Goal: Task Accomplishment & Management: Complete application form

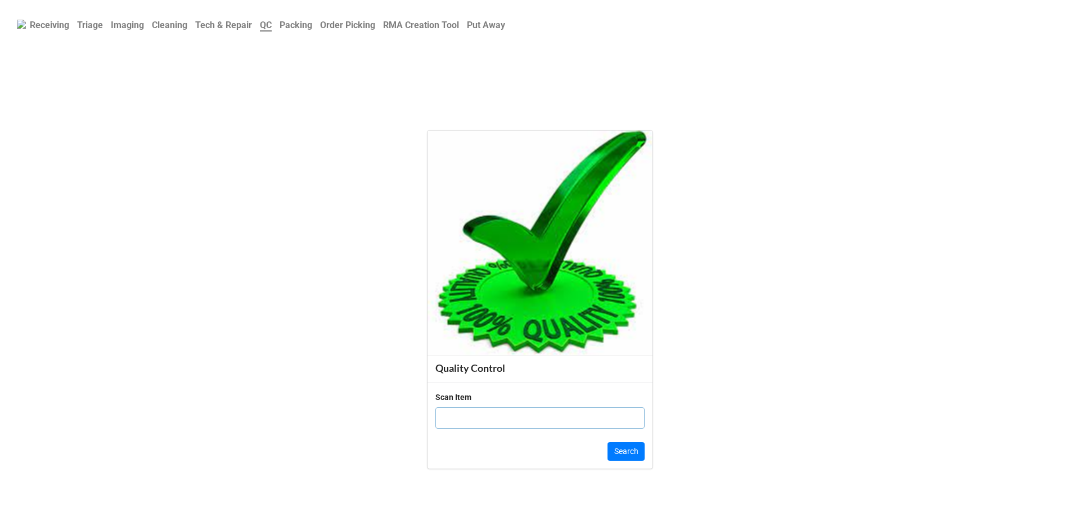
click at [446, 410] on input "text" at bounding box center [539, 417] width 209 height 21
click button "Search" at bounding box center [625, 451] width 37 height 19
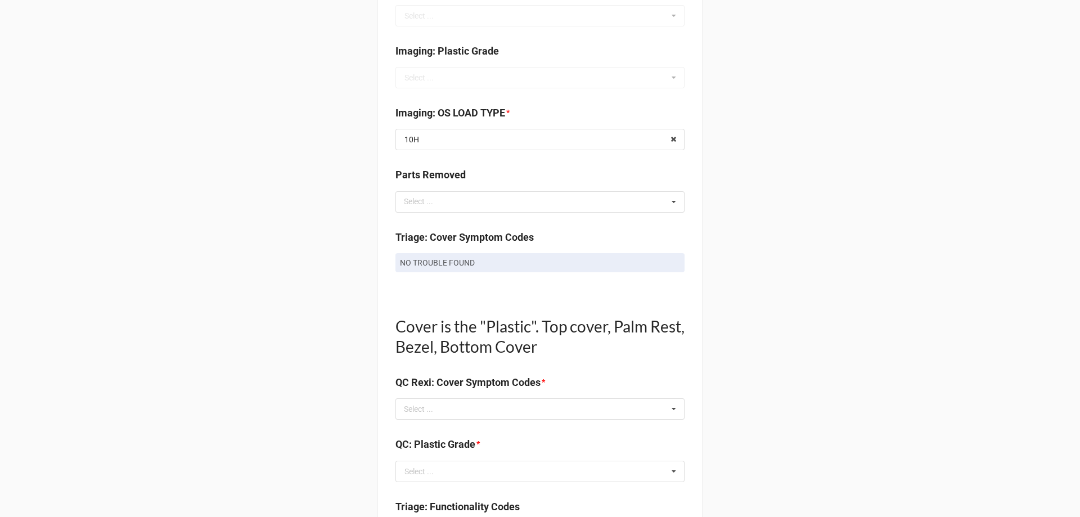
scroll to position [562, 0]
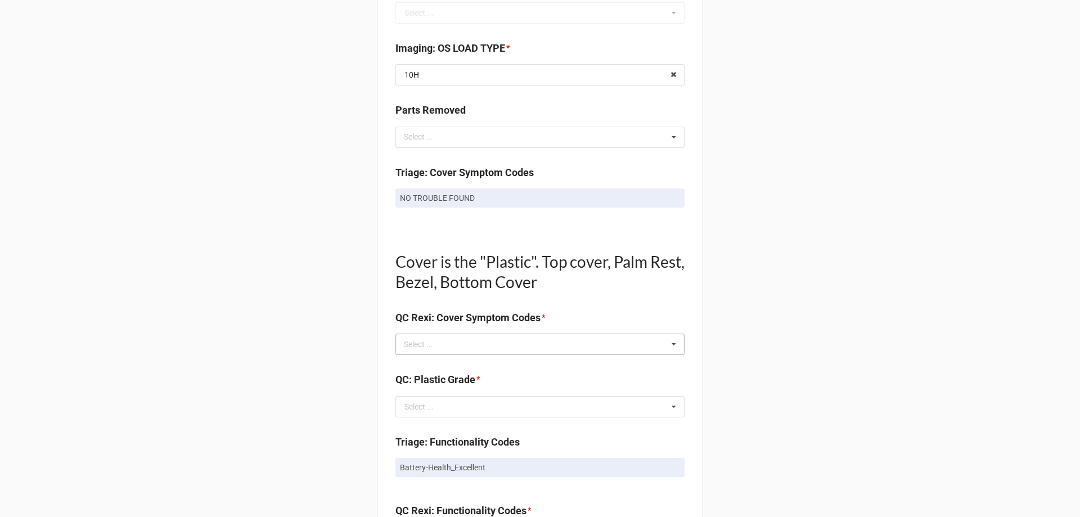
click at [435, 333] on div "Select ... No results found." at bounding box center [539, 343] width 289 height 21
type input "no"
click at [420, 363] on span "NO TROUBLE FOUND" at bounding box center [442, 364] width 75 height 9
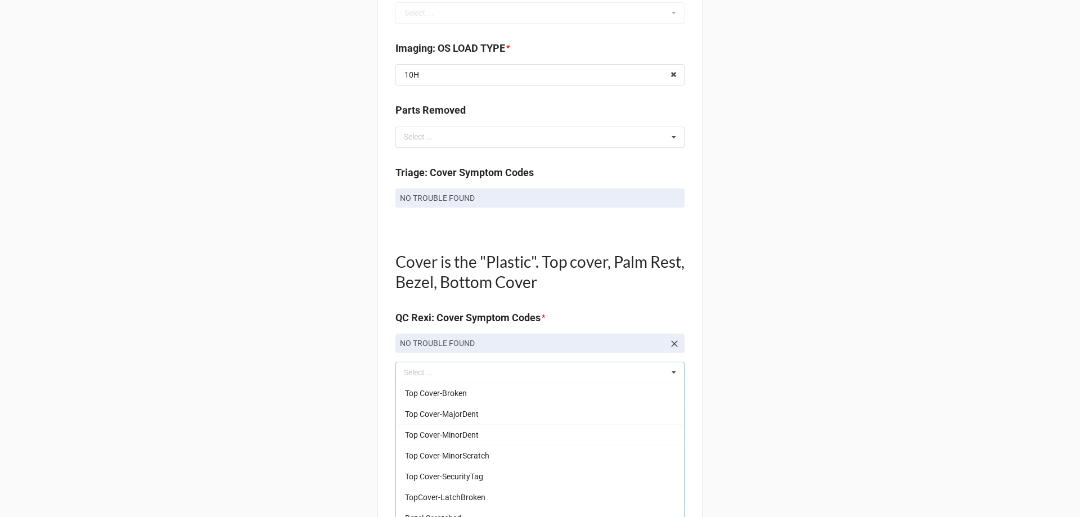
click at [279, 354] on div "Back Receiving Triage Imaging Cleaning Tech & Repair QC Packing Order Picking R…" at bounding box center [540, 407] width 1080 height 1938
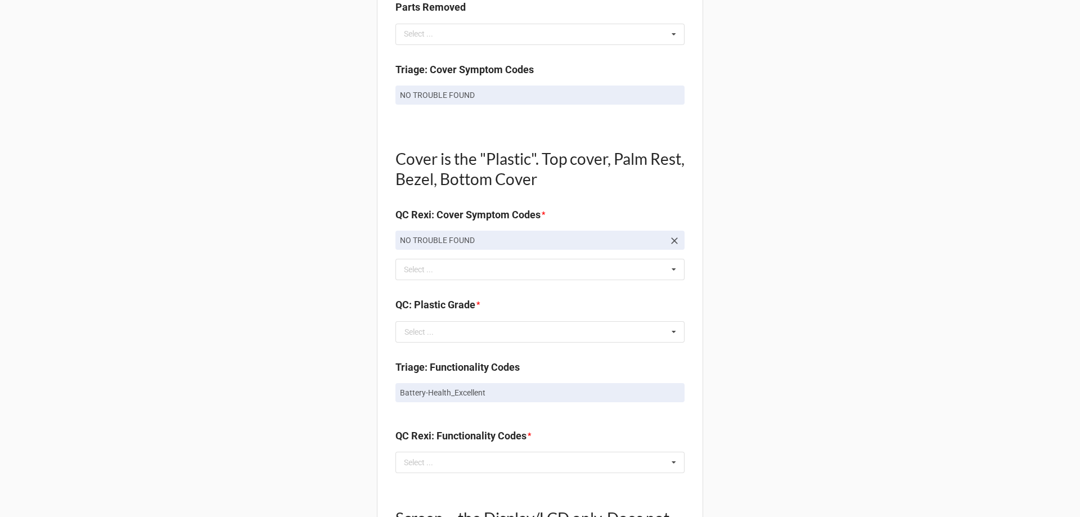
scroll to position [675, 0]
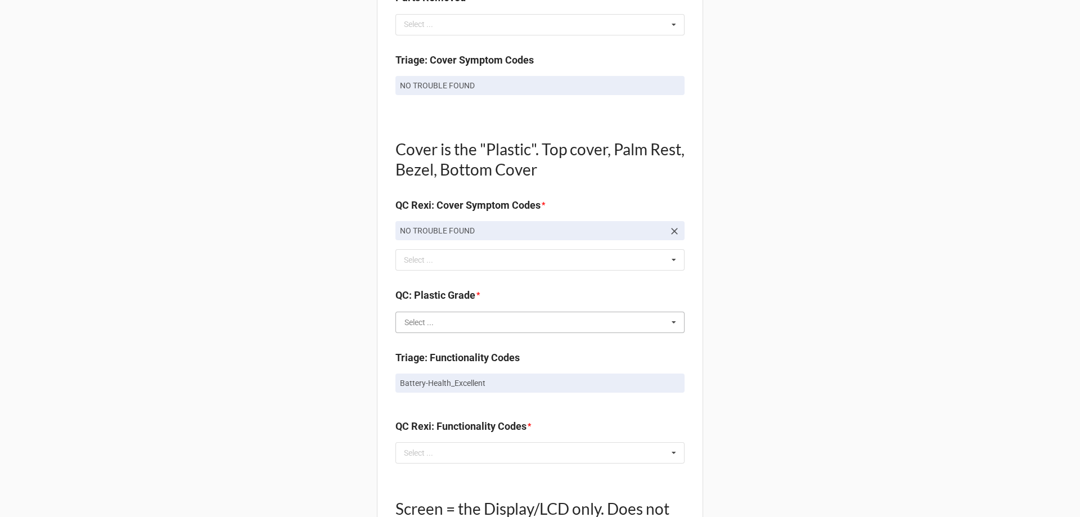
click at [500, 322] on input "text" at bounding box center [540, 322] width 288 height 20
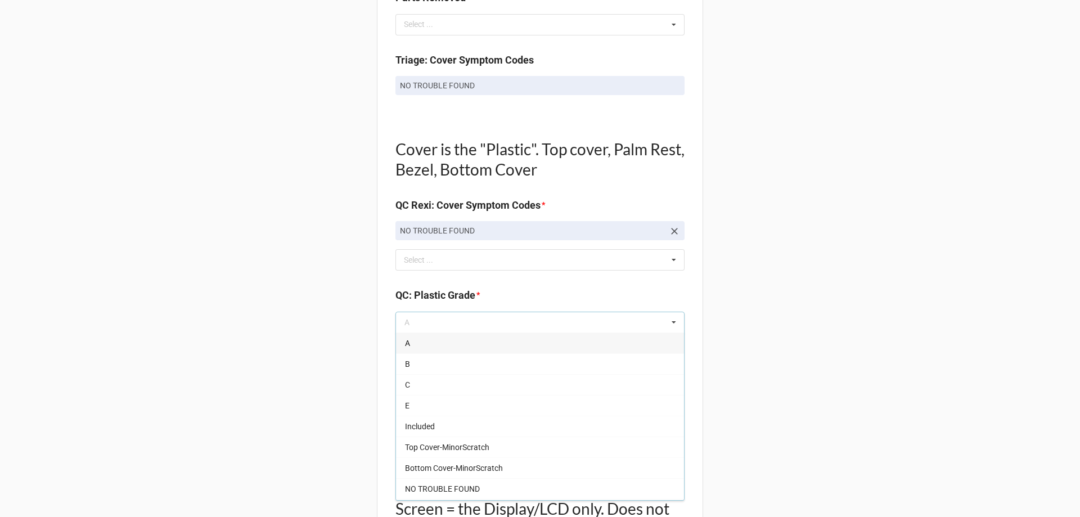
click at [391, 348] on div "Quality Control Box Label: Description Alienware Alienware x14 R2 I7-13620H 16 …" at bounding box center [540, 317] width 326 height 1856
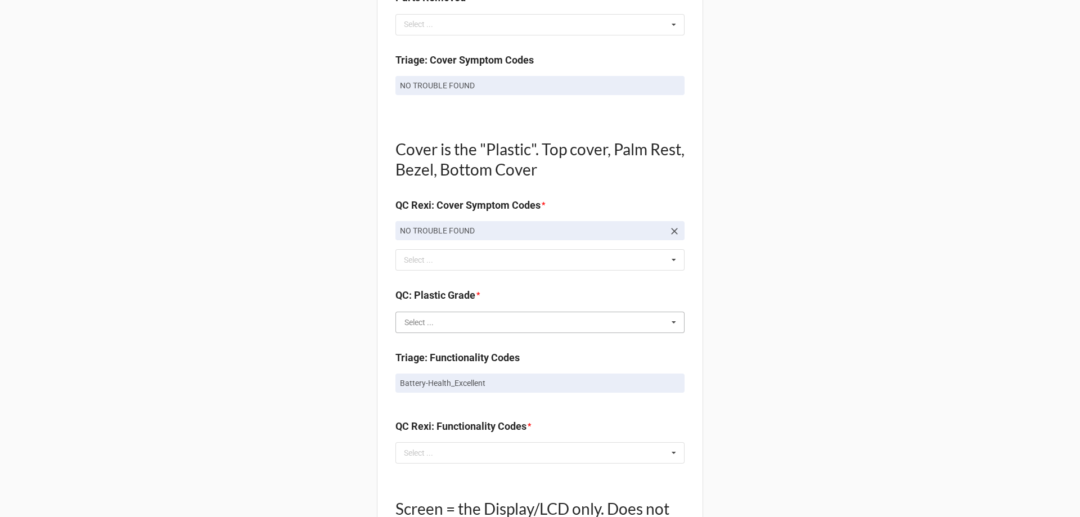
click at [400, 324] on input "text" at bounding box center [540, 322] width 288 height 20
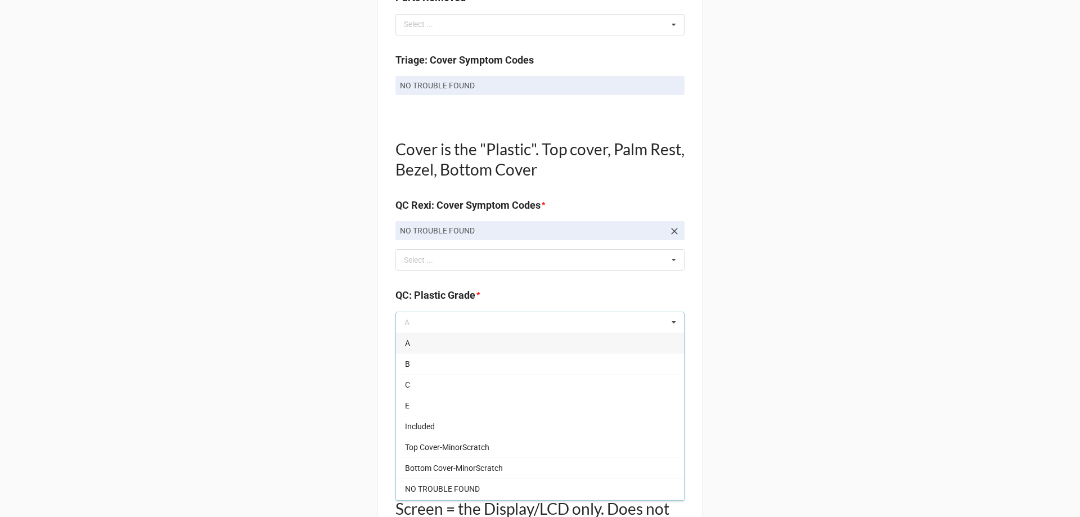
click at [412, 349] on div "A" at bounding box center [540, 342] width 288 height 21
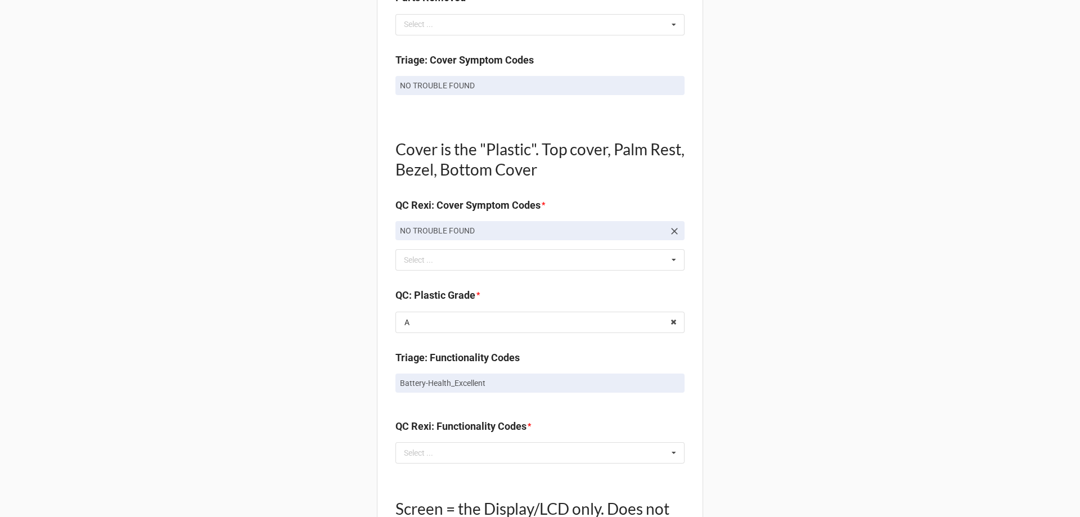
click at [287, 373] on div "Back Receiving Triage Imaging Cleaning Tech & Repair QC Packing Order Picking R…" at bounding box center [540, 294] width 1080 height 1938
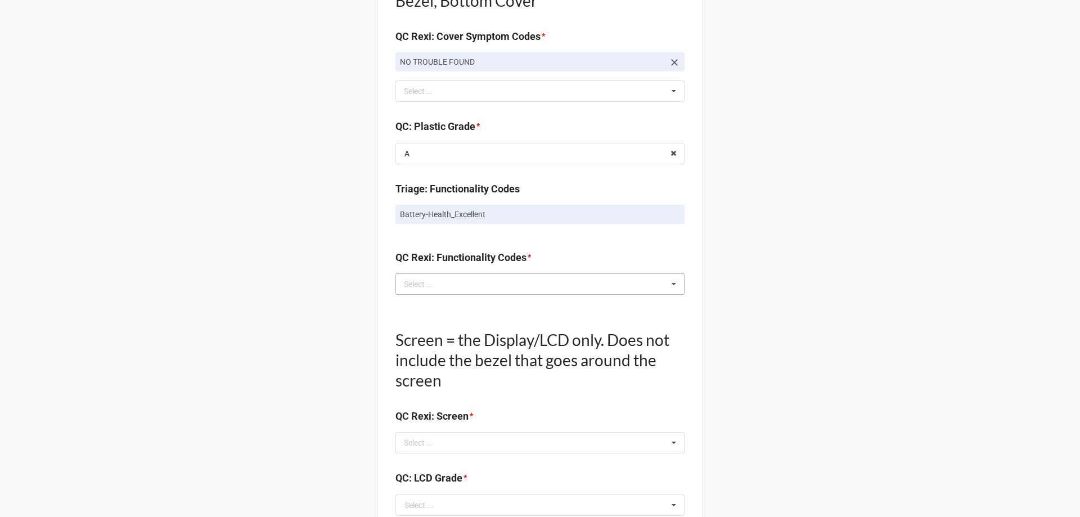
click at [424, 288] on div "Select ..." at bounding box center [425, 283] width 48 height 13
type input "ex"
click at [424, 323] on span "Battery-Health_Excellent" at bounding box center [447, 325] width 85 height 9
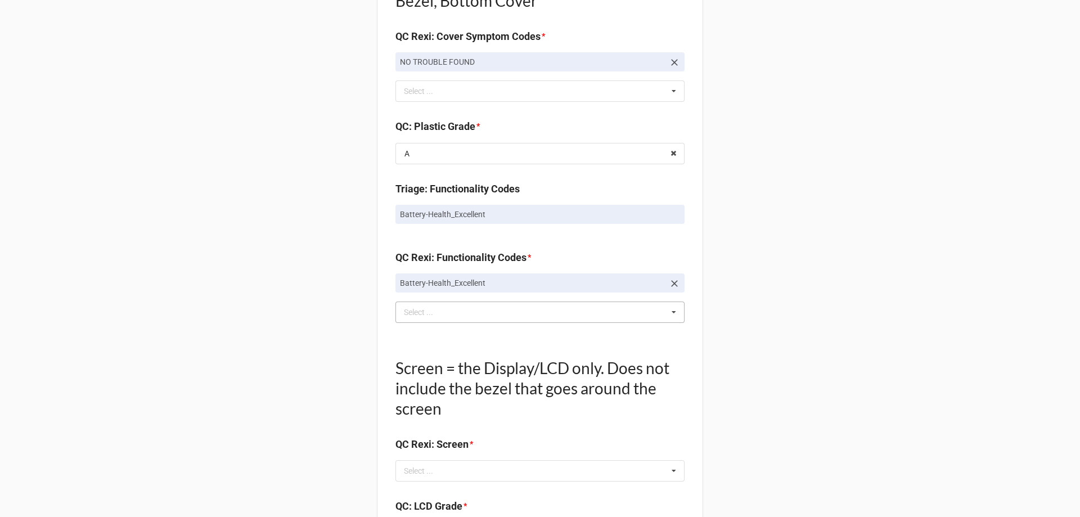
click at [197, 308] on div "Back Receiving Triage Imaging Cleaning Tech & Repair QC Packing Order Picking R…" at bounding box center [540, 140] width 1080 height 1966
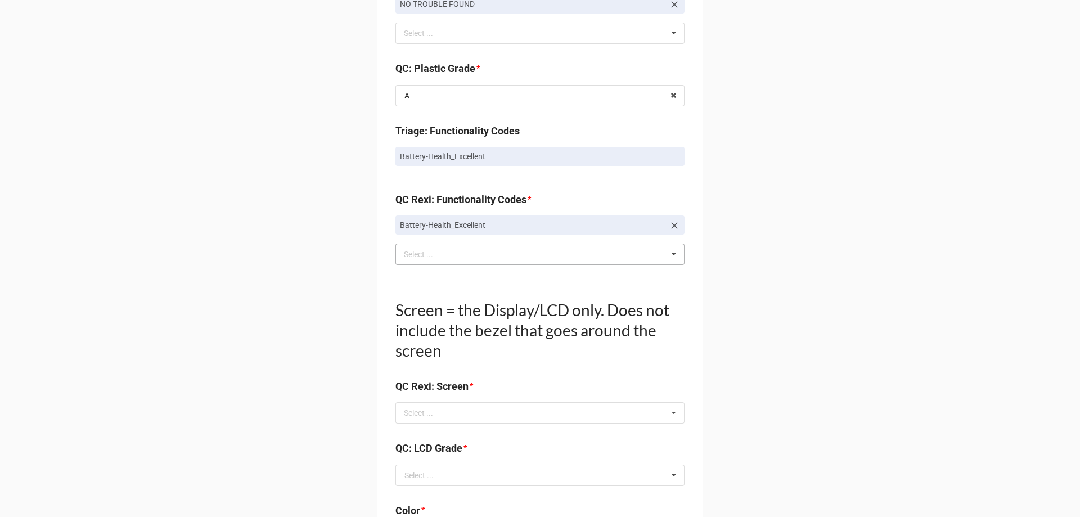
scroll to position [956, 0]
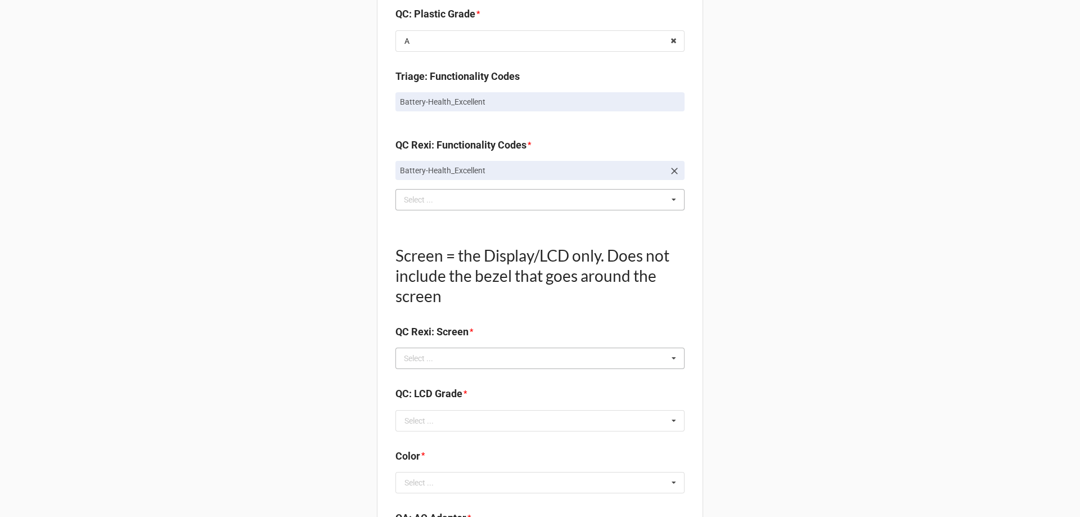
click at [455, 352] on div "Select ... No results found." at bounding box center [539, 358] width 289 height 21
type input "no"
click at [427, 376] on span "NO TROUBLE FOUND" at bounding box center [442, 378] width 75 height 9
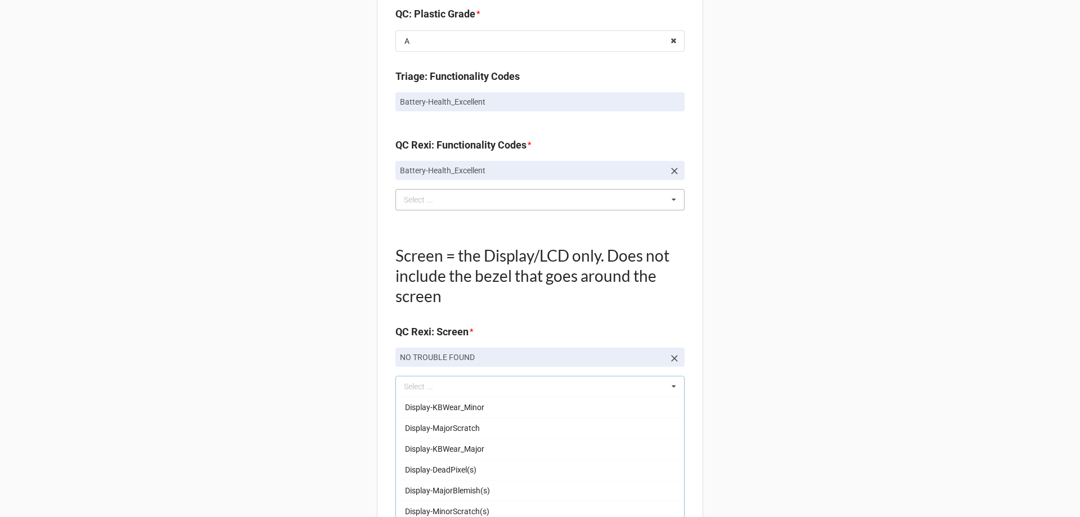
click at [323, 382] on div "Back Receiving Triage Imaging Cleaning Tech & Repair QC Packing Order Picking R…" at bounding box center [540, 41] width 1080 height 1995
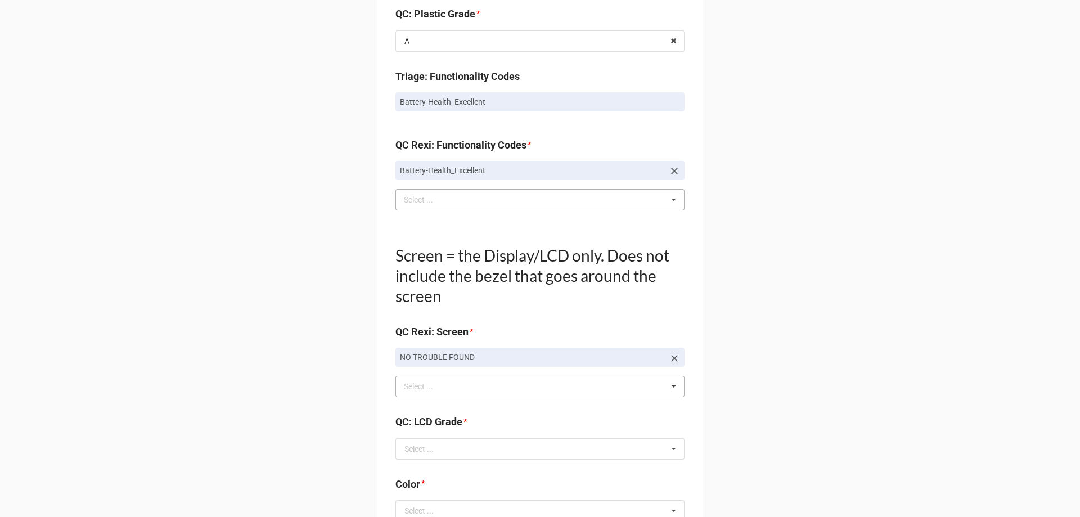
scroll to position [1068, 0]
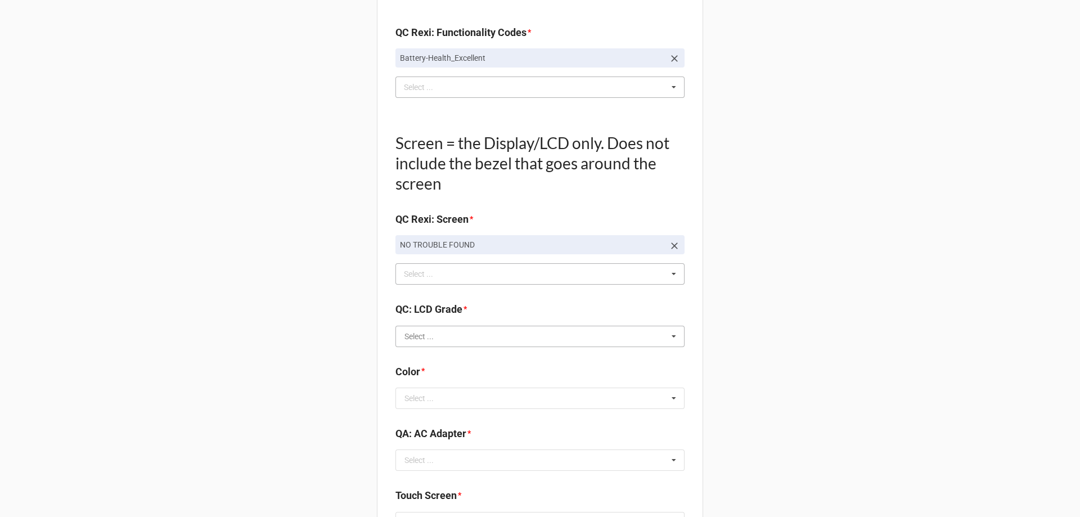
click at [445, 339] on input "text" at bounding box center [540, 336] width 288 height 20
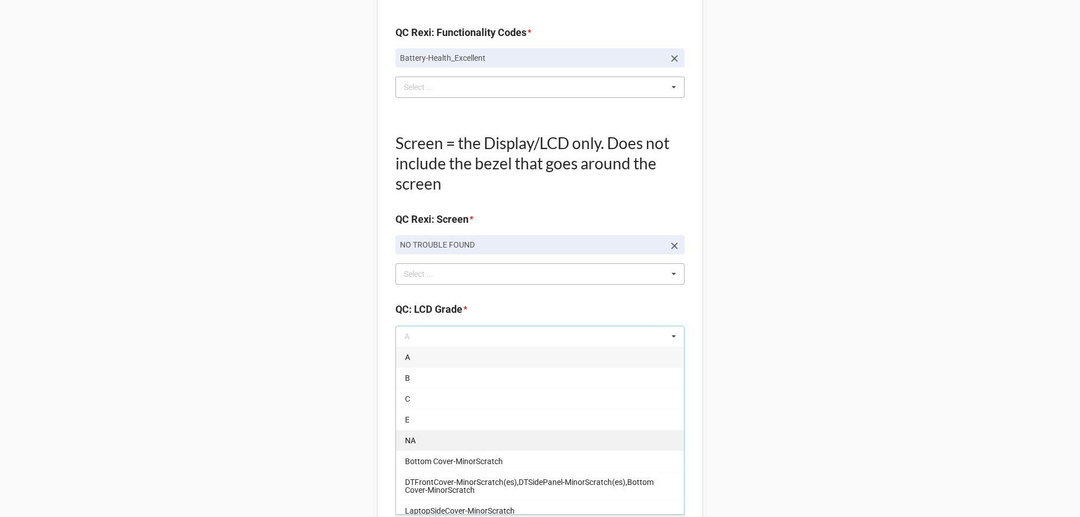
click at [413, 440] on div "NA" at bounding box center [540, 440] width 288 height 21
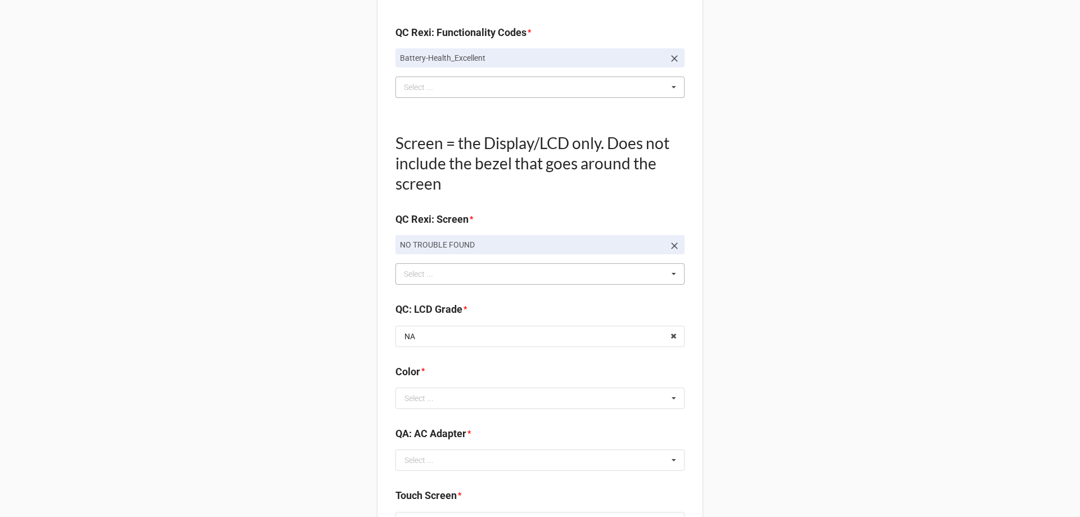
click at [502, 333] on input "text" at bounding box center [540, 336] width 288 height 20
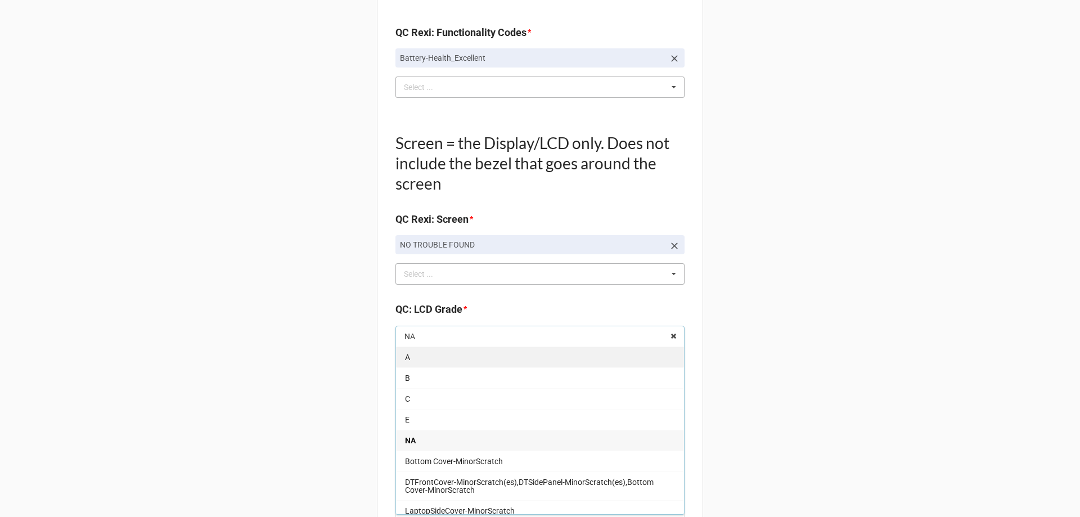
click at [442, 363] on div "A" at bounding box center [540, 356] width 288 height 21
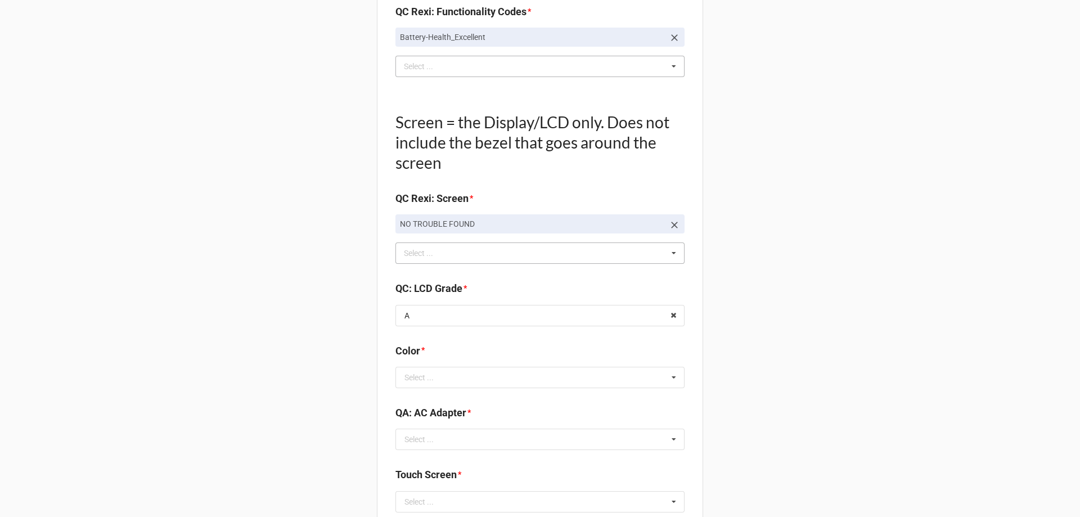
scroll to position [1125, 0]
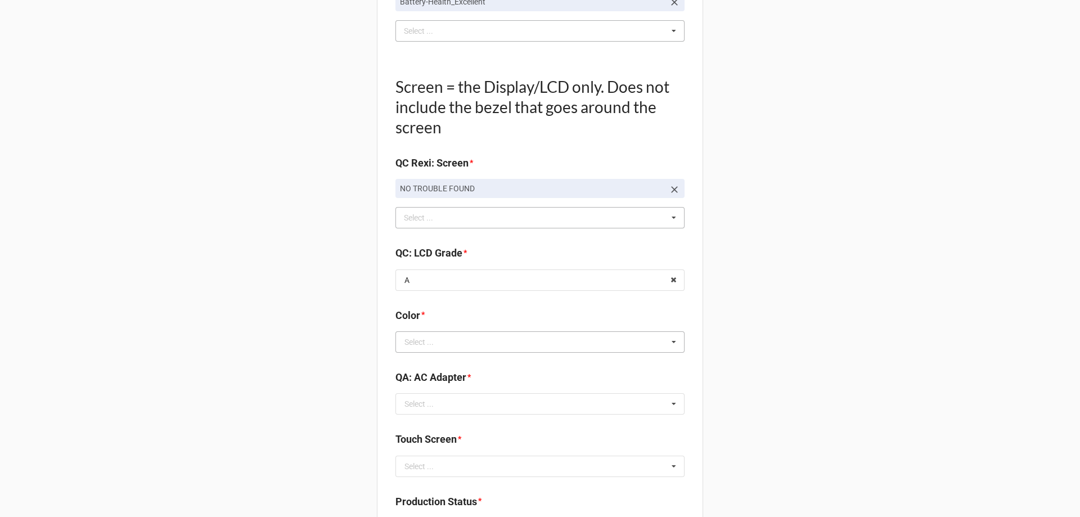
click at [422, 340] on div "Select ..." at bounding box center [418, 342] width 29 height 8
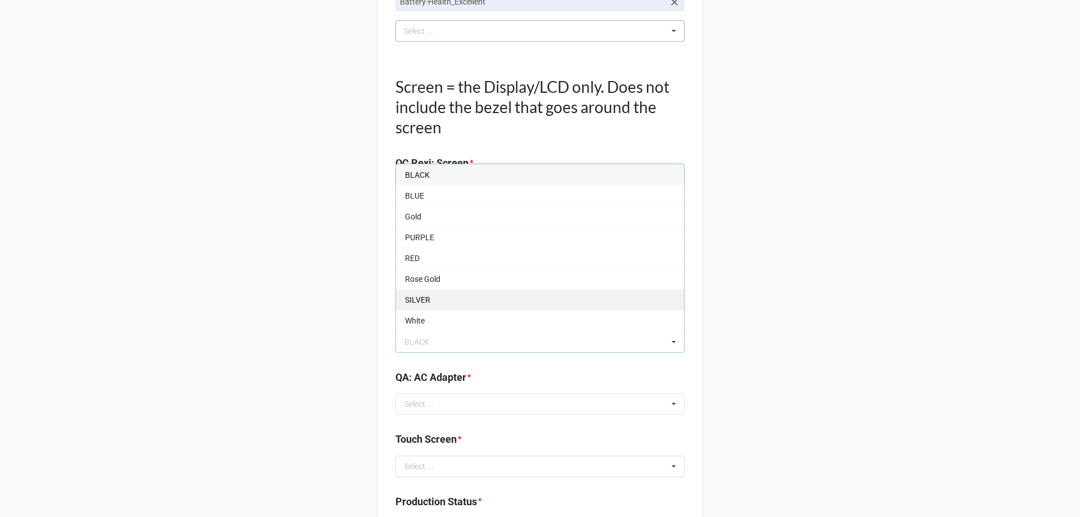
click at [426, 305] on div "SILVER" at bounding box center [540, 299] width 288 height 21
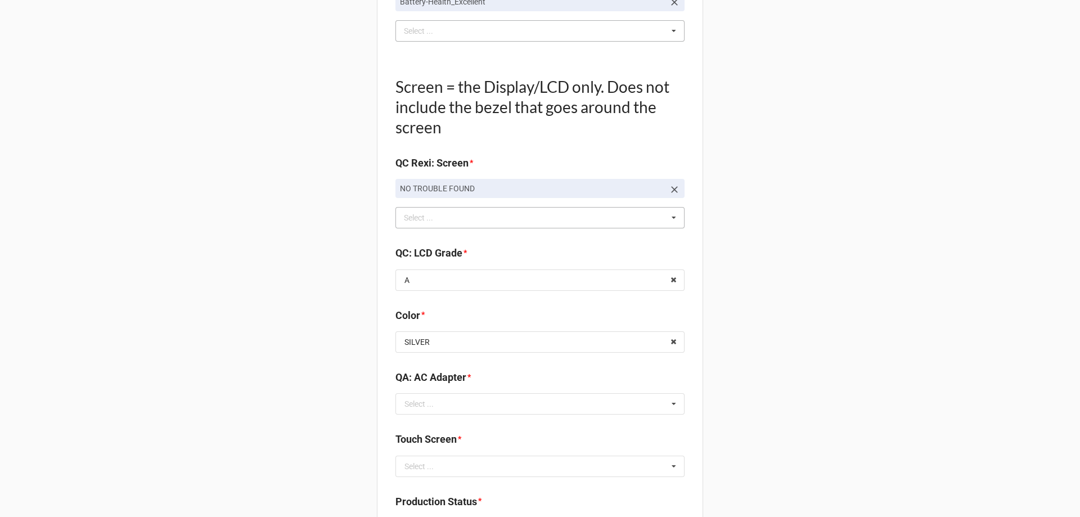
click at [395, 394] on div "Select ... Included Added AC None NO TROUBLE FOUND Display-KBWear_Major Display…" at bounding box center [539, 403] width 289 height 21
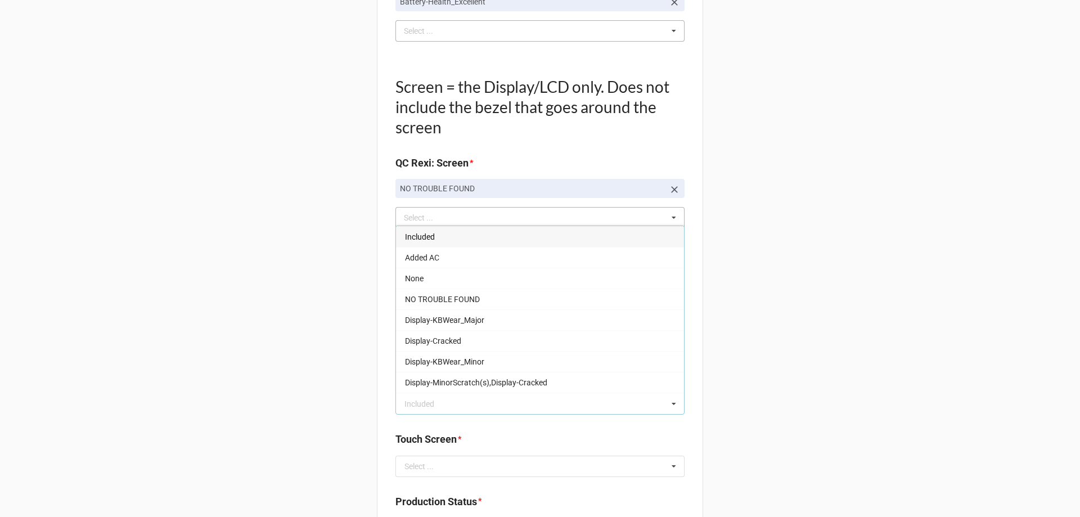
click at [416, 237] on span "Included" at bounding box center [420, 236] width 30 height 9
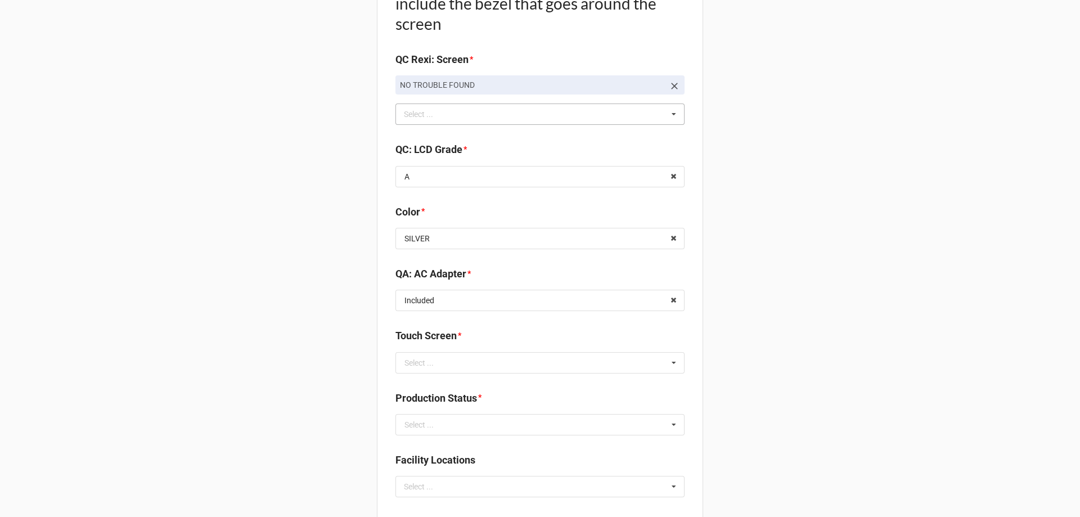
scroll to position [1237, 0]
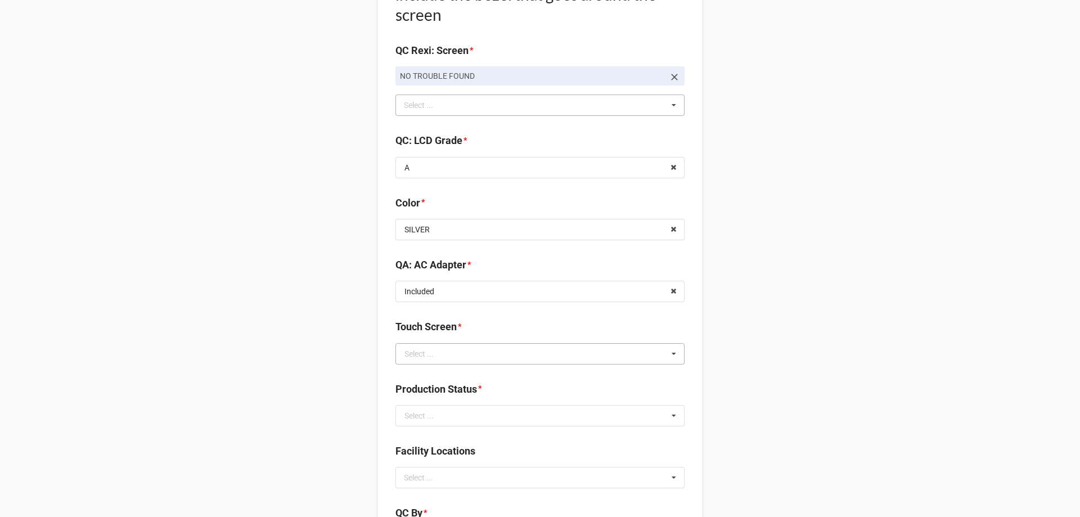
click at [422, 355] on div "Select ..." at bounding box center [418, 354] width 29 height 8
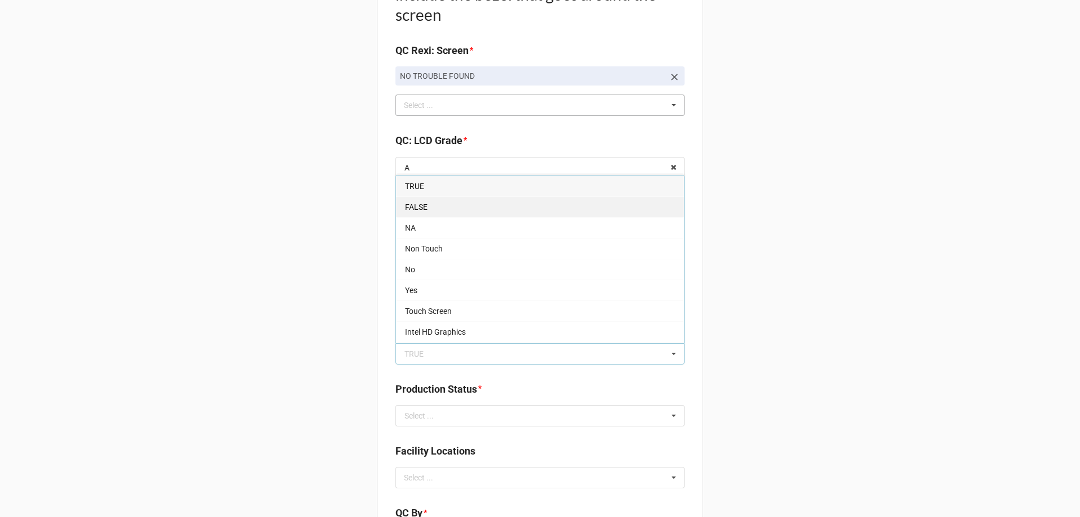
click at [420, 212] on div "FALSE" at bounding box center [540, 206] width 288 height 21
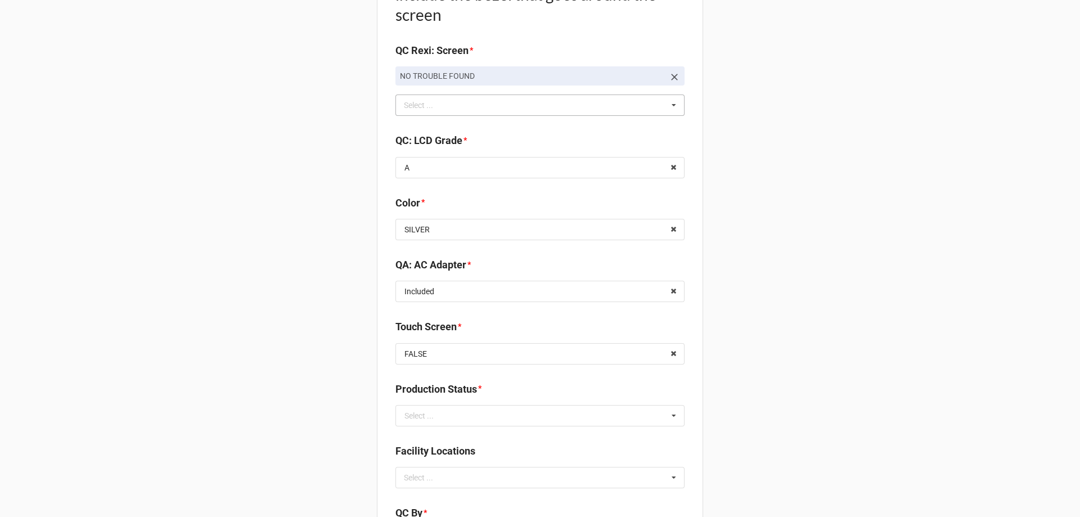
click at [418, 430] on div "Production Status * Select ... Cleaning Finished Goods / Ready to Sell Imaging …" at bounding box center [539, 407] width 289 height 53
click at [418, 421] on input "text" at bounding box center [540, 415] width 288 height 20
drag, startPoint x: 418, startPoint y: 492, endPoint x: 377, endPoint y: 452, distance: 56.9
click at [416, 493] on div "Packing" at bounding box center [540, 498] width 288 height 21
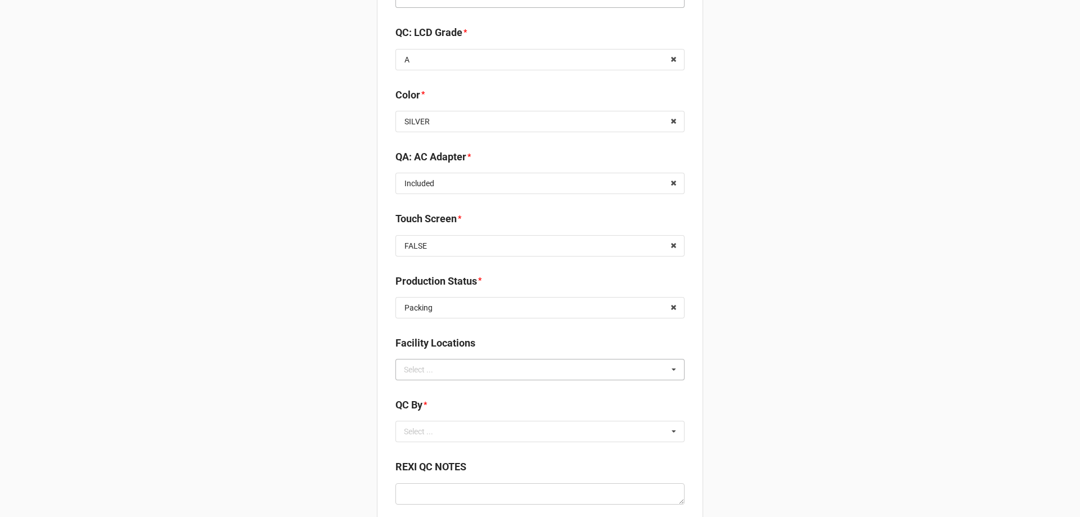
scroll to position [1350, 0]
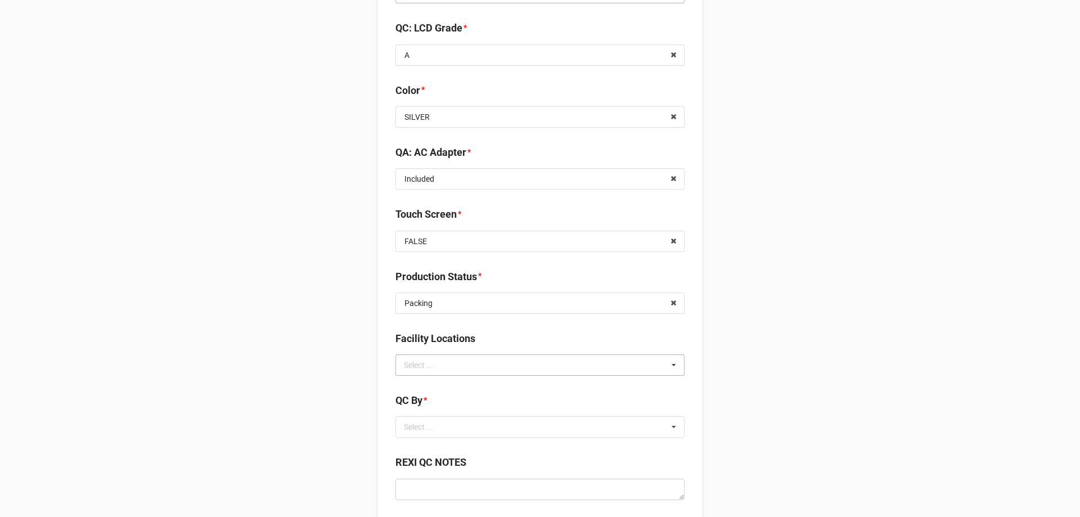
click at [434, 362] on div "Select ..." at bounding box center [425, 364] width 48 height 13
type input "re"
click at [419, 385] on span "RECV.DLL.PROCESSING" at bounding box center [447, 385] width 85 height 9
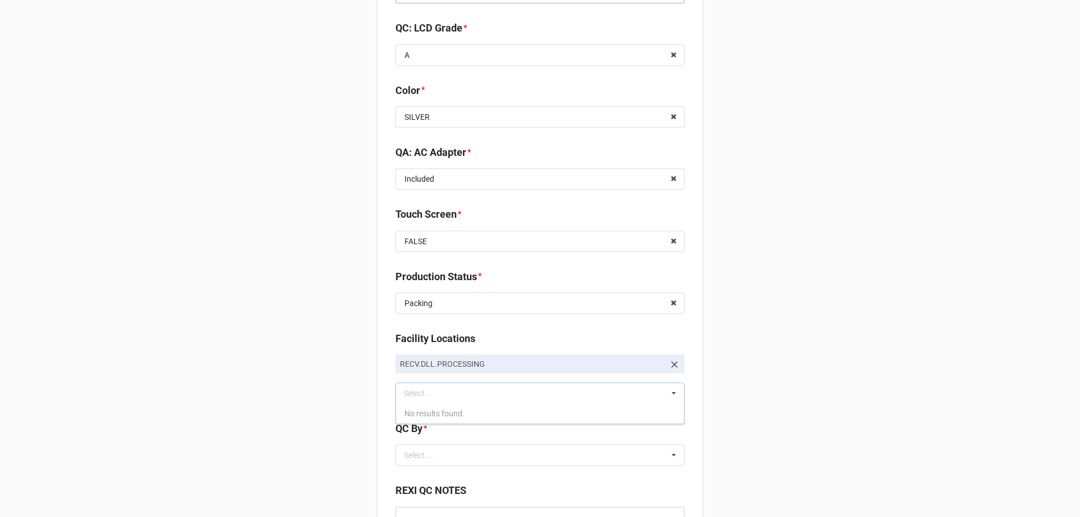
drag, startPoint x: 257, startPoint y: 463, endPoint x: 333, endPoint y: 439, distance: 79.7
click at [447, 457] on div "Select ... No results found." at bounding box center [539, 454] width 289 height 21
click at [414, 473] on span "CarlosH" at bounding box center [419, 475] width 28 height 9
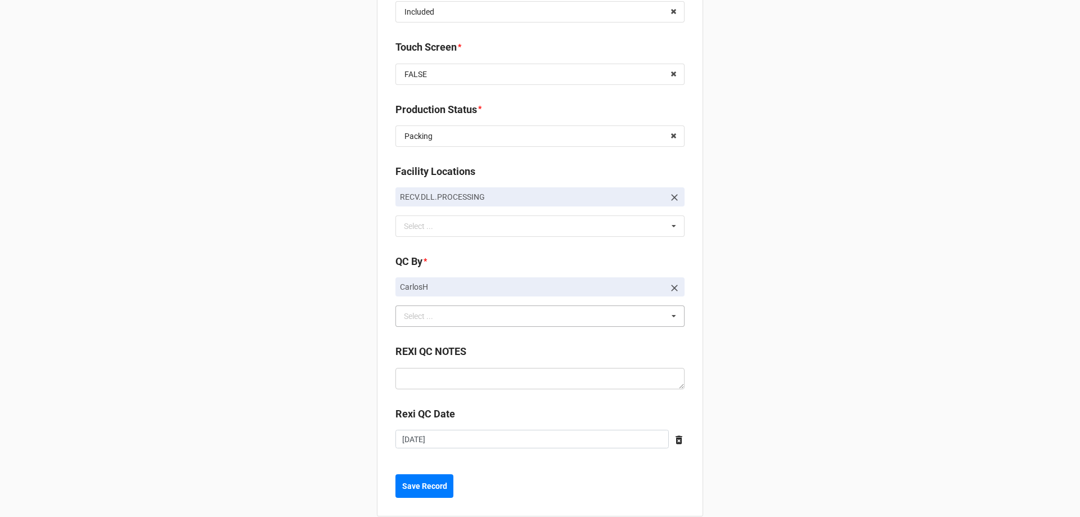
scroll to position [1534, 0]
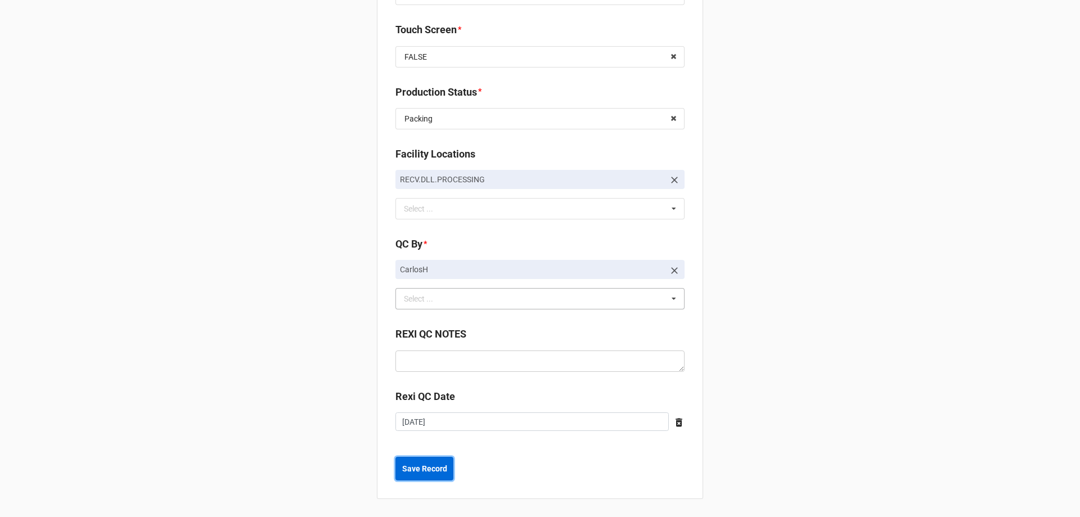
click at [430, 478] on button "Save Record" at bounding box center [424, 469] width 58 height 24
